Goal: Information Seeking & Learning: Learn about a topic

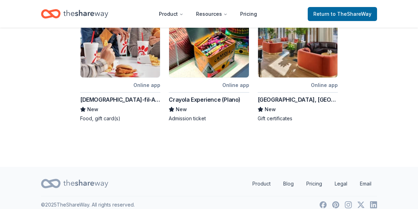
scroll to position [240, 0]
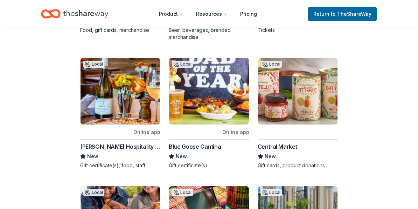
drag, startPoint x: 67, startPoint y: 141, endPoint x: 149, endPoint y: 134, distance: 82.2
click at [138, 140] on div "Browse all in-kind donors Plano Plano Donation Requests Find companies that don…" at bounding box center [209, 65] width 418 height 554
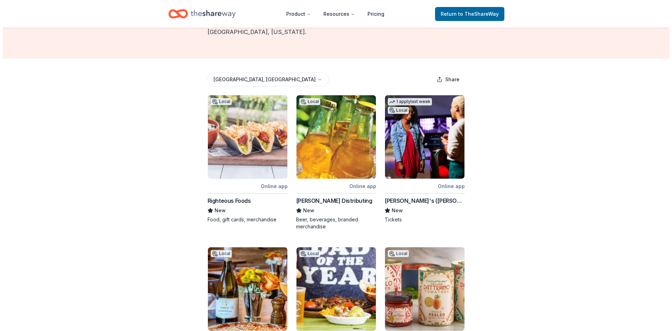
scroll to position [0, 0]
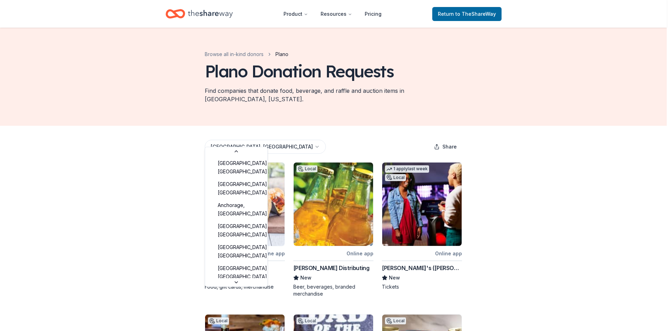
click at [216, 132] on html "Product Resources Pricing Return to TheShareWay Browse all in-kind donors Plano…" at bounding box center [336, 165] width 672 height 331
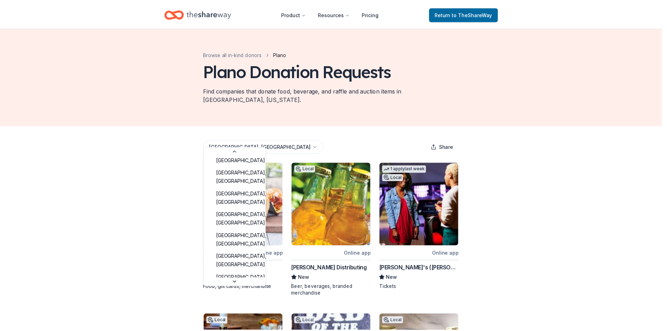
scroll to position [237, 0]
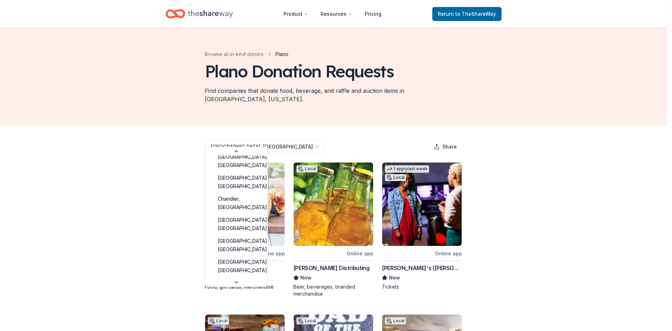
drag, startPoint x: 229, startPoint y: 222, endPoint x: 234, endPoint y: 225, distance: 5.7
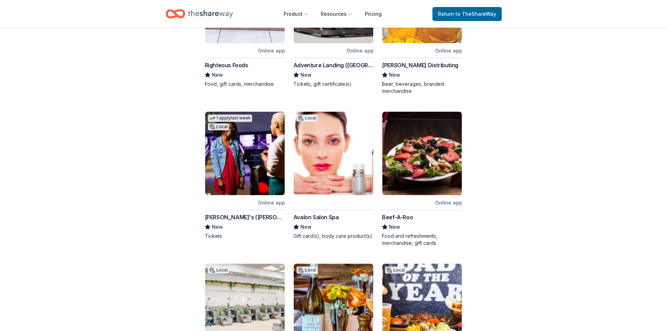
scroll to position [280, 0]
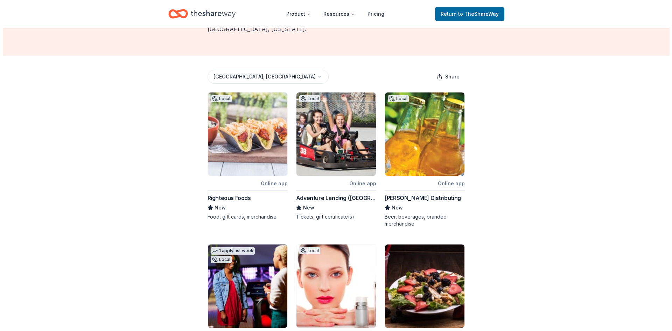
scroll to position [70, 0]
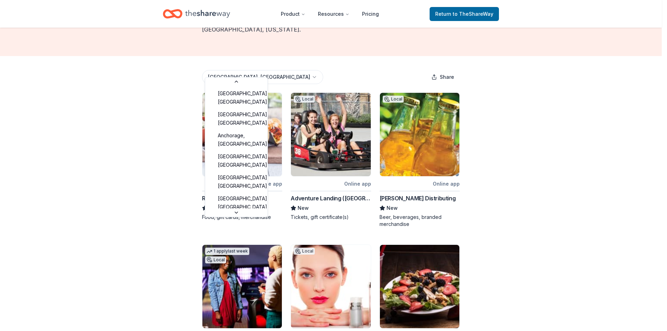
click at [238, 69] on html "Product Resources Pricing Return to TheShareWay Browse all in-kind donors Dalla…" at bounding box center [333, 95] width 667 height 331
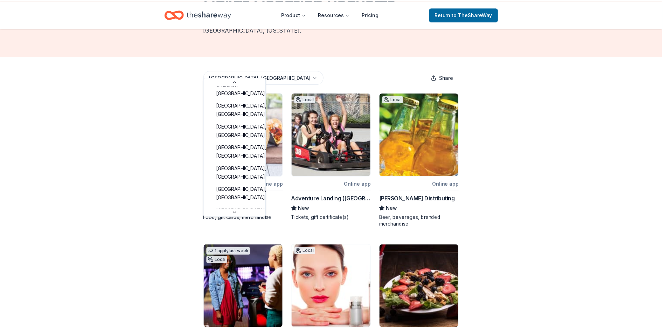
scroll to position [317, 0]
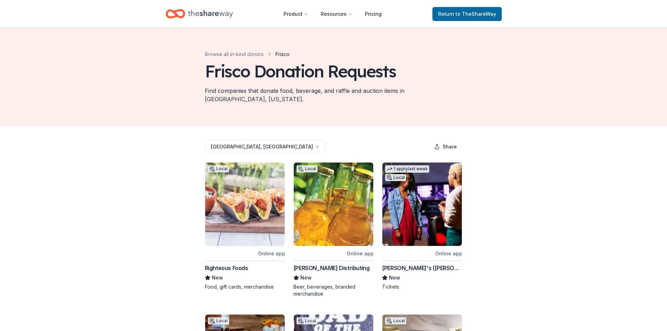
click at [273, 249] on div "Online app" at bounding box center [271, 253] width 27 height 9
